Goal: Find specific page/section: Find specific page/section

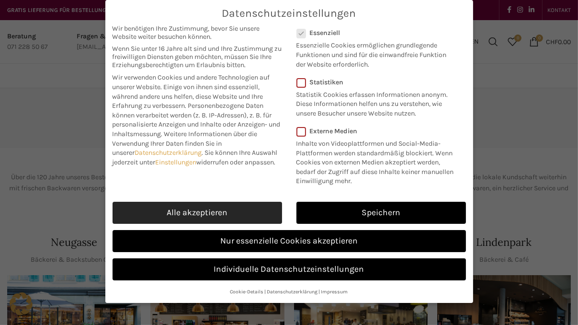
click at [186, 208] on link "Alle akzeptieren" at bounding box center [198, 213] width 170 height 22
checkbox input "true"
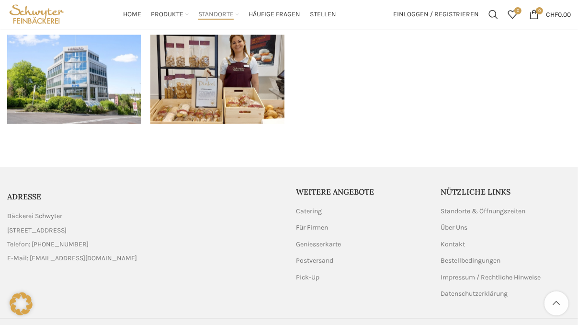
scroll to position [1238, 0]
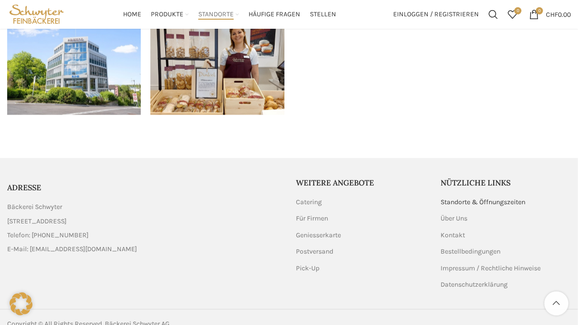
click at [485, 197] on link "Standorte & Öffnungszeiten" at bounding box center [484, 202] width 86 height 10
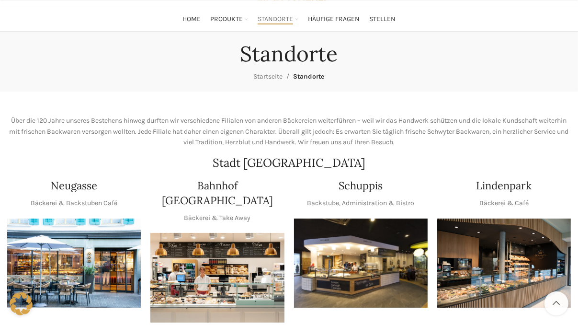
scroll to position [101, 0]
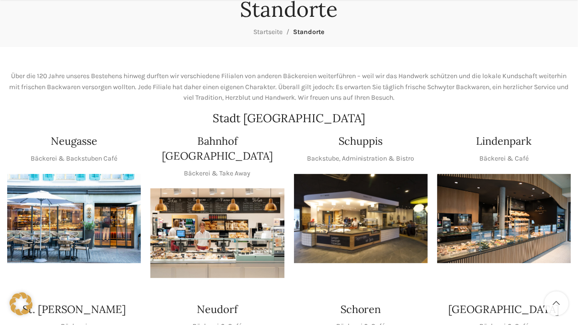
click at [69, 216] on img "1 / 1" at bounding box center [74, 218] width 134 height 89
